Goal: Transaction & Acquisition: Purchase product/service

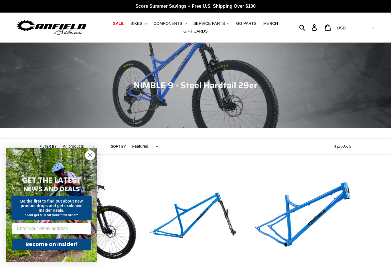
click at [91, 154] on circle "Close dialog" at bounding box center [89, 155] width 9 height 9
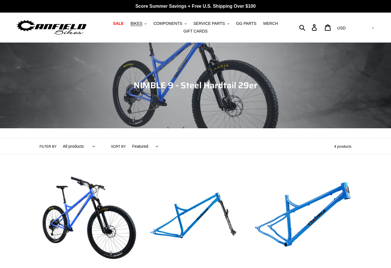
click at [107, 230] on link "NIMBLE 9 - Complete Bike" at bounding box center [88, 238] width 98 height 134
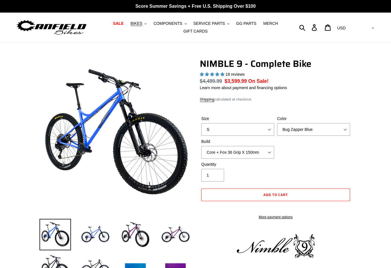
select select "highest-rating"
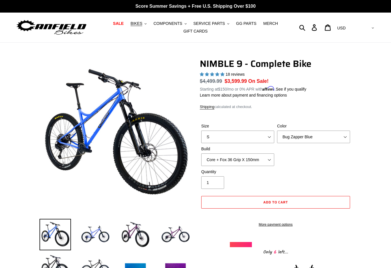
click at [133, 236] on img at bounding box center [135, 234] width 31 height 31
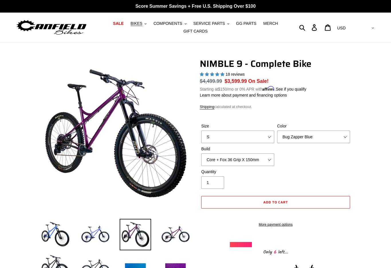
click at [171, 240] on img at bounding box center [175, 234] width 31 height 31
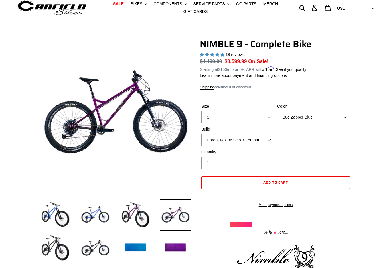
scroll to position [21, 0]
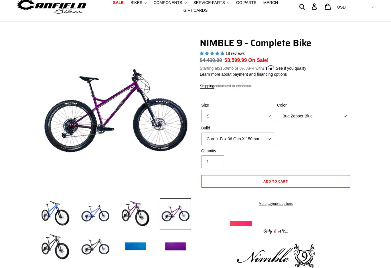
click at [101, 252] on img at bounding box center [95, 247] width 31 height 31
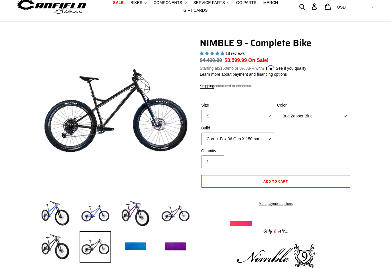
click at [265, 137] on select "Core + Fox 36 Grip X 150mm Pro + Fox 36 Grip X 150mm Core + RockShox Lyrik Ulti…" at bounding box center [237, 139] width 73 height 13
click at [329, 119] on select "Bug Zapper Blue Purple Haze - Sold Out Galaxy Black" at bounding box center [313, 116] width 73 height 13
click at [335, 117] on select "Bug Zapper Blue Purple Haze - Sold Out Galaxy Black" at bounding box center [313, 116] width 73 height 13
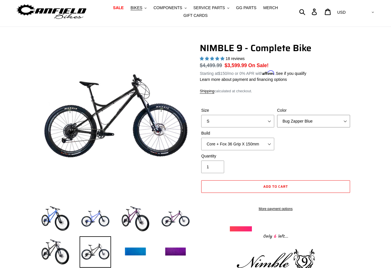
scroll to position [0, 0]
